Goal: Task Accomplishment & Management: Use online tool/utility

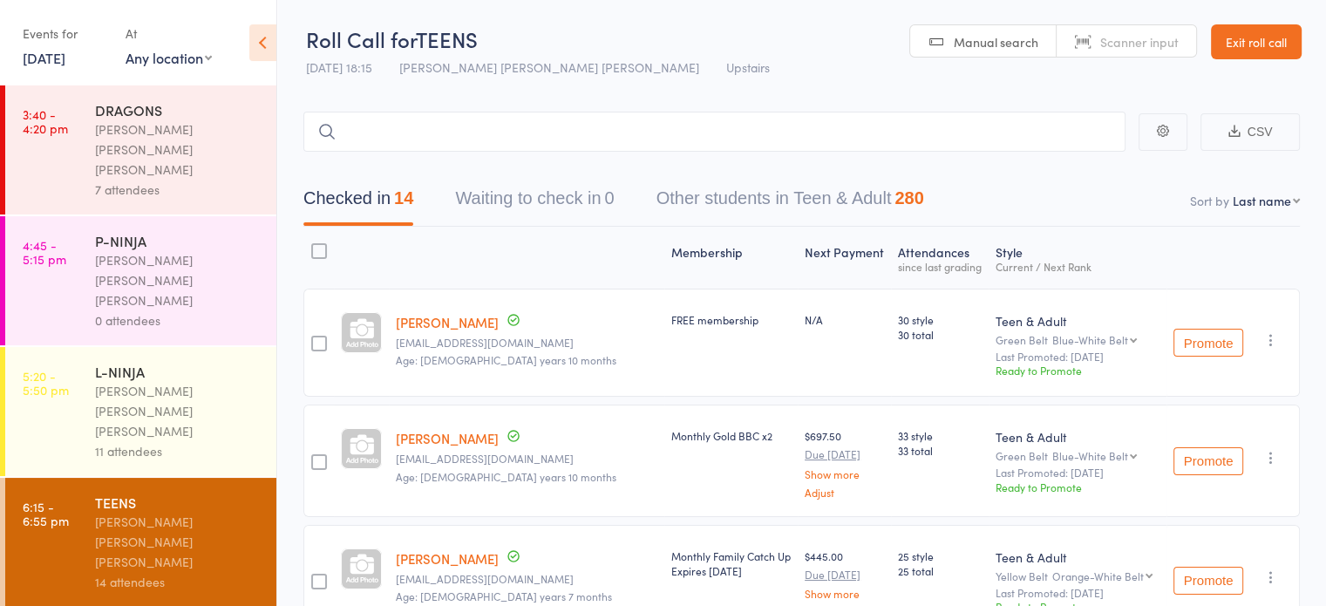
drag, startPoint x: 0, startPoint y: 0, endPoint x: 185, endPoint y: 522, distance: 553.8
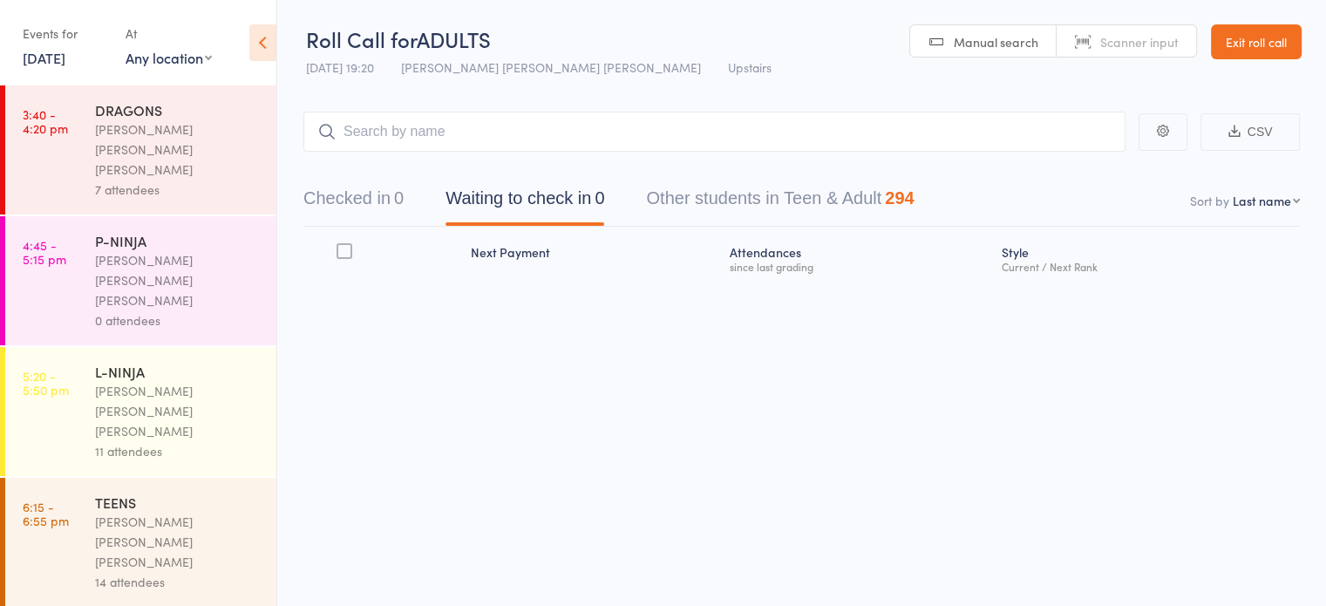
click at [171, 512] on div "[PERSON_NAME] [PERSON_NAME] [PERSON_NAME]" at bounding box center [178, 542] width 166 height 60
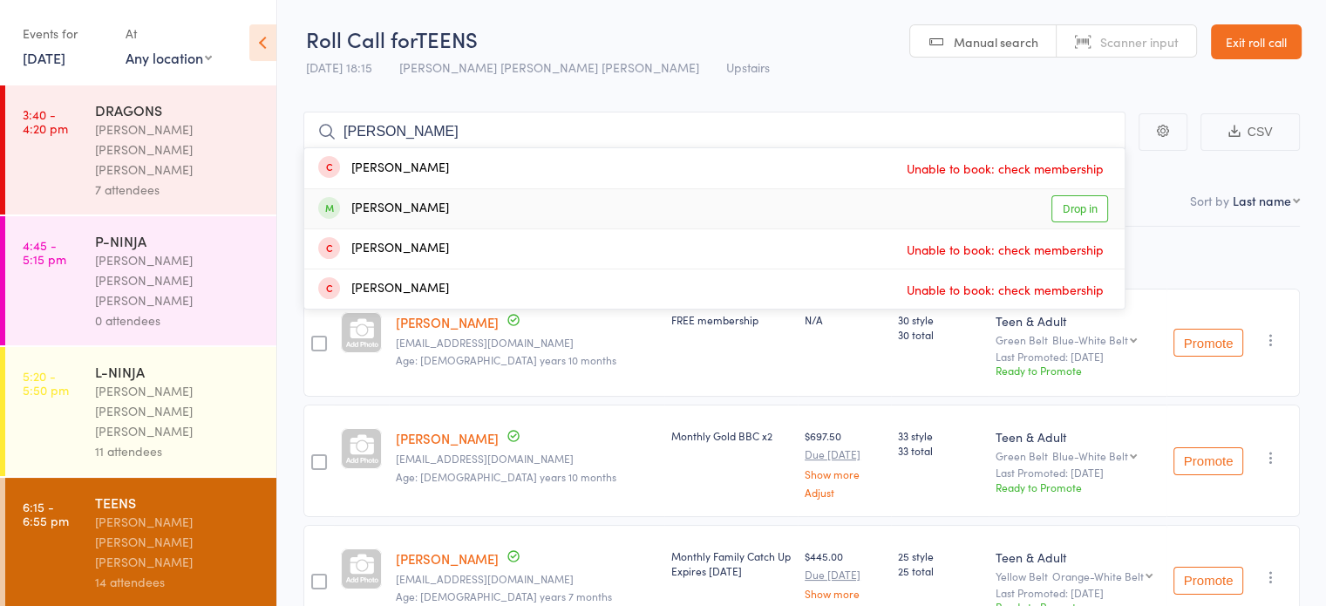
type input "[PERSON_NAME]"
click at [390, 217] on div "[PERSON_NAME]" at bounding box center [383, 209] width 131 height 20
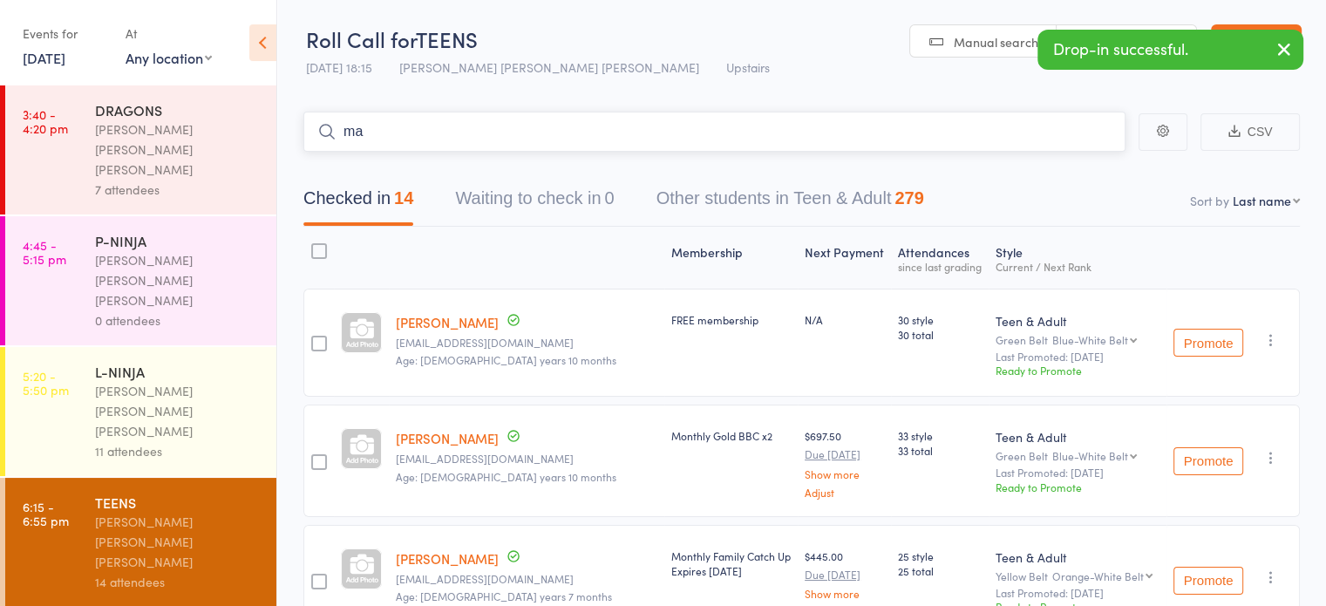
type input "m"
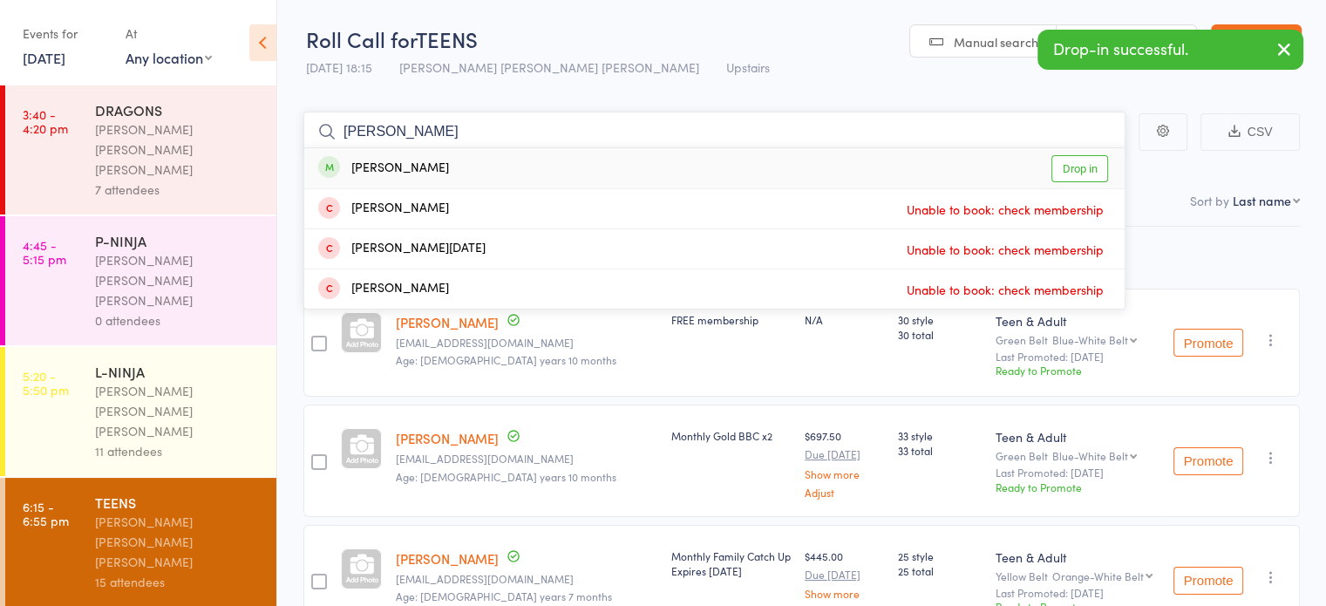
click at [442, 140] on input "[PERSON_NAME]" at bounding box center [714, 132] width 822 height 40
type input "[PERSON_NAME]"
click at [440, 155] on div "[PERSON_NAME] Drop in" at bounding box center [714, 168] width 820 height 40
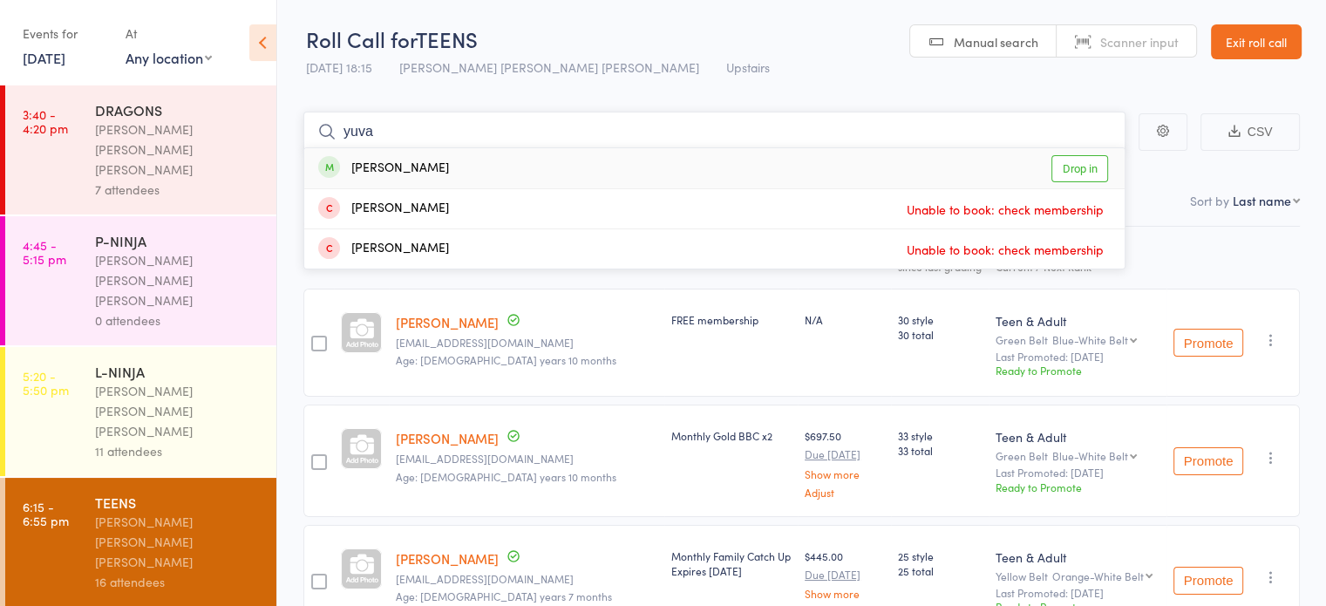
type input "yuva"
click at [440, 155] on div "[PERSON_NAME] Drop in" at bounding box center [714, 168] width 820 height 40
